Goal: Task Accomplishment & Management: Complete application form

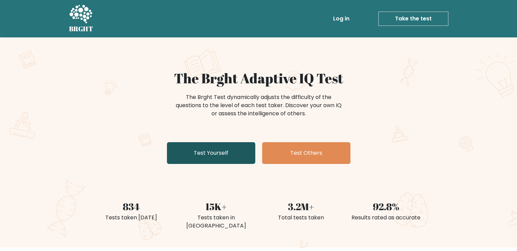
click at [224, 151] on link "Test Yourself" at bounding box center [211, 153] width 88 height 22
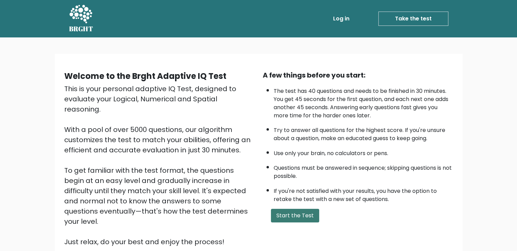
click at [282, 219] on button "Start the Test" at bounding box center [295, 216] width 48 height 14
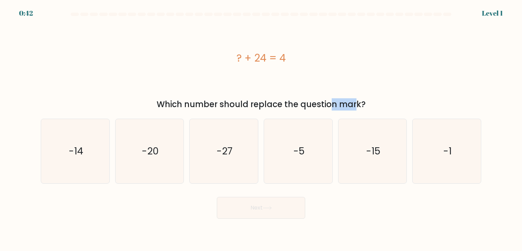
drag, startPoint x: 273, startPoint y: 110, endPoint x: 291, endPoint y: 110, distance: 18.0
click at [291, 110] on div "Which number should replace the question mark?" at bounding box center [261, 104] width 432 height 12
click at [135, 167] on icon "-20" at bounding box center [150, 151] width 64 height 64
click at [261, 129] on input "b. -20" at bounding box center [261, 126] width 0 height 3
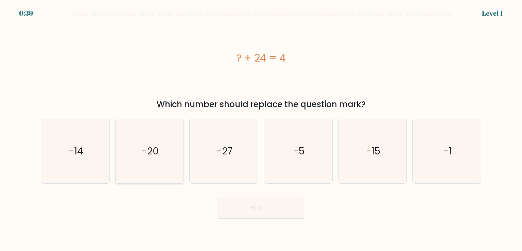
radio input "true"
click at [221, 210] on button "Next" at bounding box center [261, 208] width 88 height 22
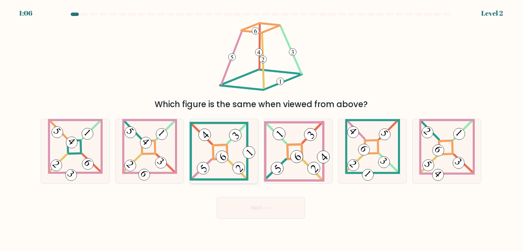
click at [219, 154] on 841 at bounding box center [222, 156] width 17 height 17
click at [261, 129] on input "c." at bounding box center [261, 126] width 0 height 3
radio input "true"
click at [244, 205] on button "Next" at bounding box center [261, 208] width 88 height 22
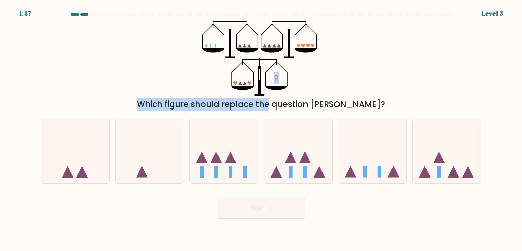
drag, startPoint x: 223, startPoint y: 95, endPoint x: 235, endPoint y: 99, distance: 13.0
click at [235, 99] on div "? Which figure should replace the question mark?" at bounding box center [261, 65] width 448 height 90
click at [235, 99] on div "Which figure should replace the question mark?" at bounding box center [261, 104] width 432 height 12
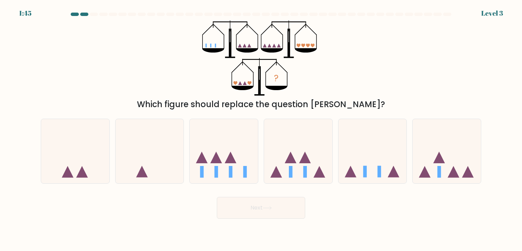
click at [315, 103] on div "Which figure should replace the question mark?" at bounding box center [261, 104] width 432 height 12
drag, startPoint x: 315, startPoint y: 103, endPoint x: 321, endPoint y: 103, distance: 5.4
click at [321, 103] on div "Which figure should replace the question mark?" at bounding box center [261, 104] width 432 height 12
click at [355, 92] on div "? Which figure should replace the question mark?" at bounding box center [261, 65] width 448 height 90
click at [387, 140] on icon at bounding box center [372, 151] width 68 height 56
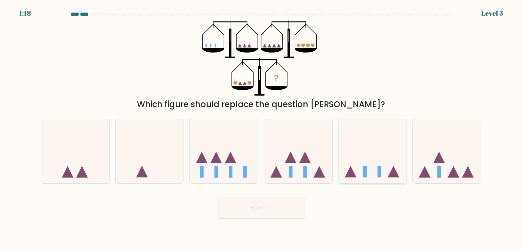
click at [261, 129] on input "e." at bounding box center [261, 126] width 0 height 3
radio input "true"
click at [279, 204] on button "Next" at bounding box center [261, 208] width 88 height 22
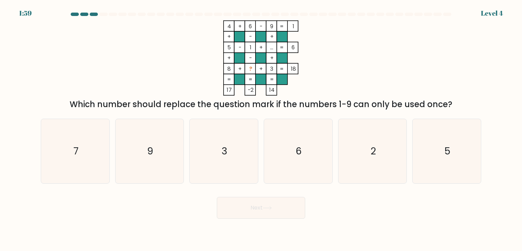
drag, startPoint x: 198, startPoint y: 111, endPoint x: 209, endPoint y: 111, distance: 10.9
click at [209, 111] on form at bounding box center [261, 116] width 522 height 206
drag, startPoint x: 209, startPoint y: 100, endPoint x: 217, endPoint y: 101, distance: 8.9
click at [217, 101] on div "Which number should replace the question mark if the numbers 1-9 can only be us…" at bounding box center [261, 104] width 432 height 12
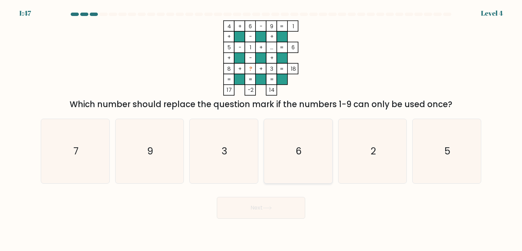
click at [302, 165] on icon "6" at bounding box center [298, 151] width 64 height 64
click at [261, 129] on input "d. 6" at bounding box center [261, 126] width 0 height 3
radio input "true"
click at [302, 165] on icon "6" at bounding box center [297, 150] width 63 height 63
click at [261, 129] on input "d. 6" at bounding box center [261, 126] width 0 height 3
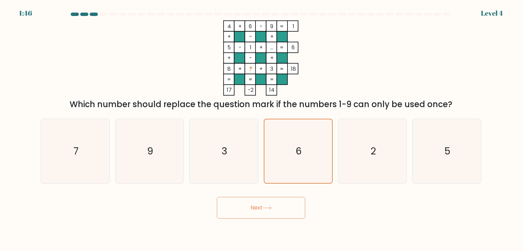
click at [272, 217] on button "Next" at bounding box center [261, 208] width 88 height 22
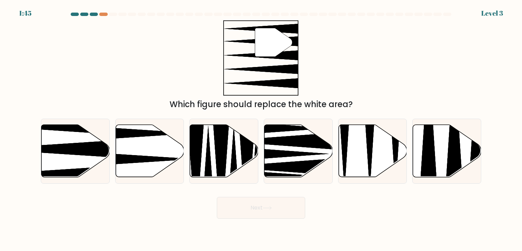
click at [304, 178] on div at bounding box center [298, 151] width 69 height 65
click at [261, 129] on input "d." at bounding box center [261, 126] width 0 height 3
radio input "true"
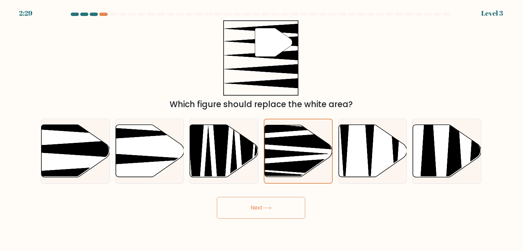
click at [287, 211] on button "Next" at bounding box center [261, 208] width 88 height 22
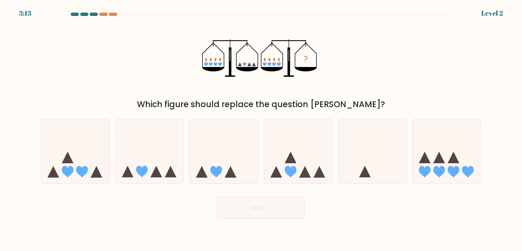
click at [294, 188] on form at bounding box center [261, 116] width 522 height 206
click at [291, 177] on icon at bounding box center [298, 151] width 68 height 56
click at [261, 129] on input "d." at bounding box center [261, 126] width 0 height 3
radio input "true"
click at [278, 205] on button "Next" at bounding box center [261, 208] width 88 height 22
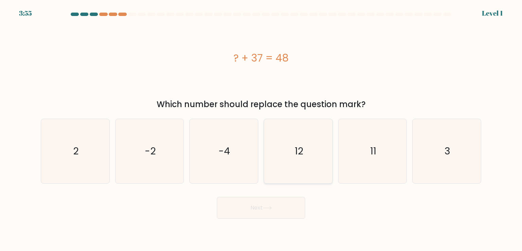
click at [307, 161] on icon "12" at bounding box center [298, 151] width 64 height 64
click at [261, 129] on input "d. 12" at bounding box center [261, 126] width 0 height 3
radio input "true"
click at [282, 210] on button "Next" at bounding box center [261, 208] width 88 height 22
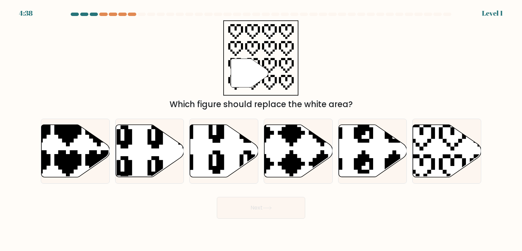
click at [319, 166] on icon at bounding box center [276, 179] width 120 height 120
click at [261, 129] on input "d." at bounding box center [261, 126] width 0 height 3
radio input "true"
click at [283, 214] on button "Next" at bounding box center [261, 208] width 88 height 22
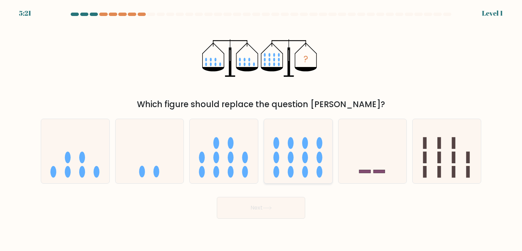
click at [314, 151] on icon at bounding box center [298, 151] width 68 height 56
click at [261, 129] on input "d." at bounding box center [261, 126] width 0 height 3
radio input "true"
click at [279, 212] on button "Next" at bounding box center [261, 208] width 88 height 22
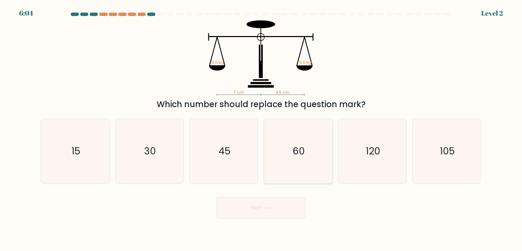
click at [326, 163] on icon "60" at bounding box center [298, 151] width 64 height 64
click at [261, 129] on input "d. 60" at bounding box center [261, 126] width 0 height 3
radio input "true"
click at [274, 216] on button "Next" at bounding box center [261, 208] width 88 height 22
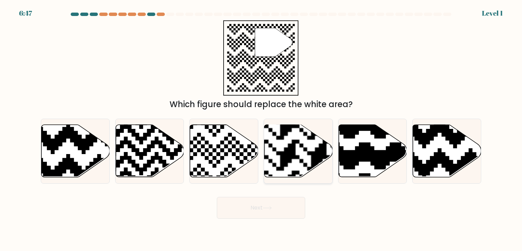
click at [322, 156] on rect at bounding box center [319, 124] width 124 height 124
click at [261, 129] on input "d." at bounding box center [261, 126] width 0 height 3
radio input "true"
click at [283, 202] on button "Next" at bounding box center [261, 208] width 88 height 22
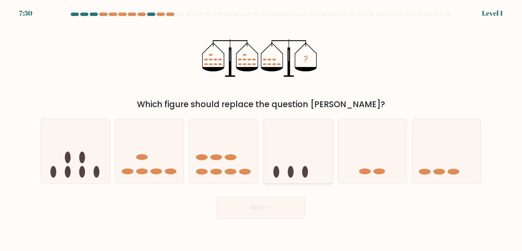
click at [329, 142] on icon at bounding box center [298, 151] width 68 height 56
click at [261, 129] on input "d." at bounding box center [261, 126] width 0 height 3
radio input "true"
click at [264, 214] on button "Next" at bounding box center [261, 208] width 88 height 22
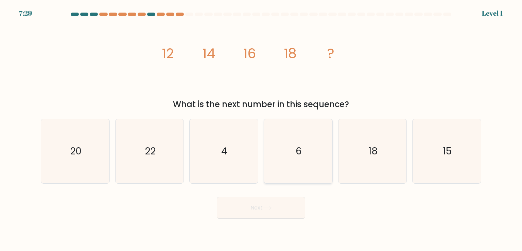
click at [323, 168] on icon "6" at bounding box center [298, 151] width 64 height 64
click at [261, 129] on input "d. 6" at bounding box center [261, 126] width 0 height 3
radio input "true"
click at [275, 215] on button "Next" at bounding box center [261, 208] width 88 height 22
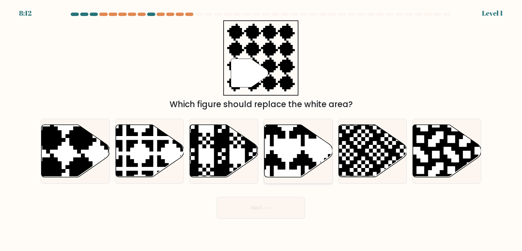
click at [313, 154] on icon at bounding box center [298, 151] width 68 height 52
click at [261, 129] on input "d." at bounding box center [261, 126] width 0 height 3
radio input "true"
click at [270, 208] on icon at bounding box center [267, 208] width 9 height 4
